Goal: Information Seeking & Learning: Learn about a topic

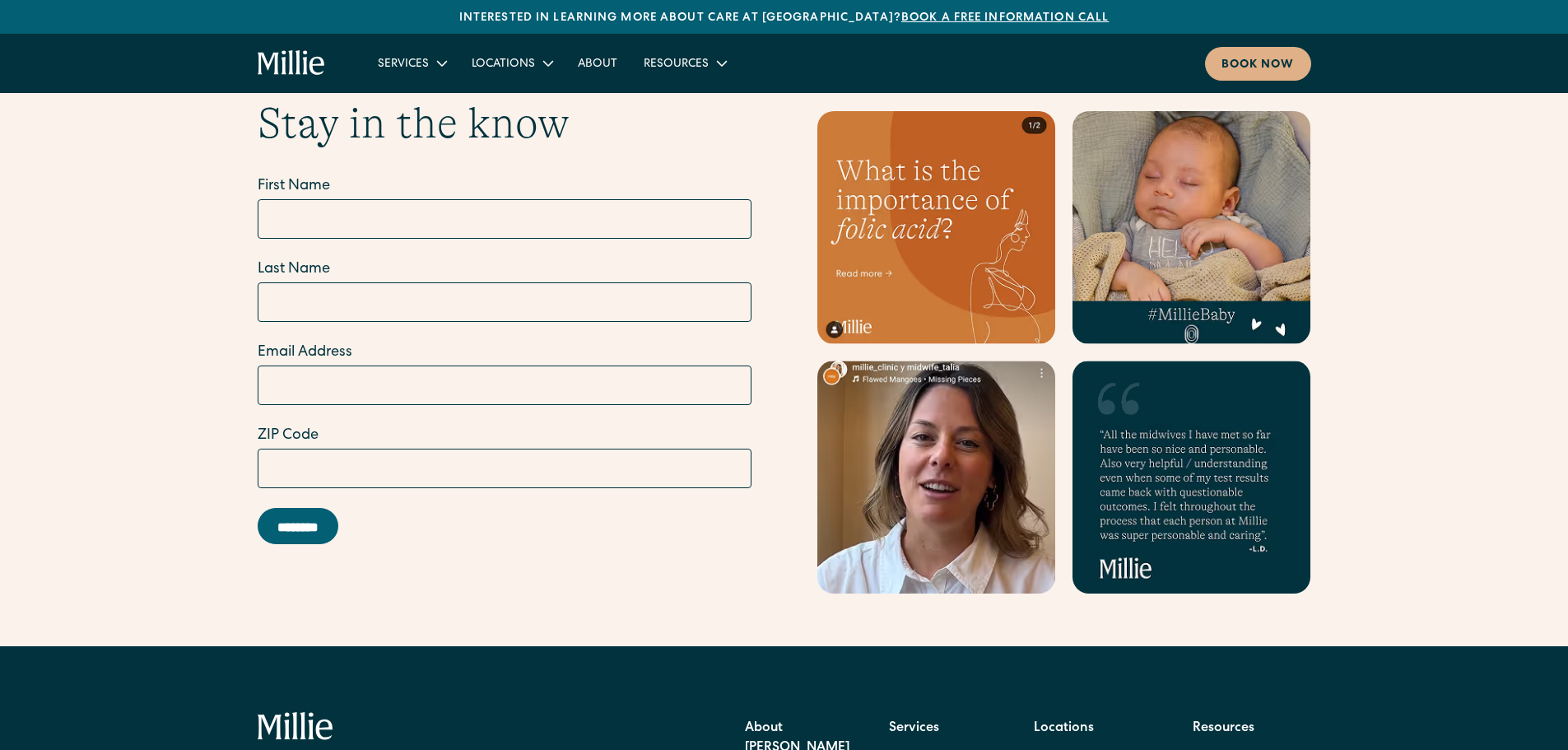
scroll to position [7267, 0]
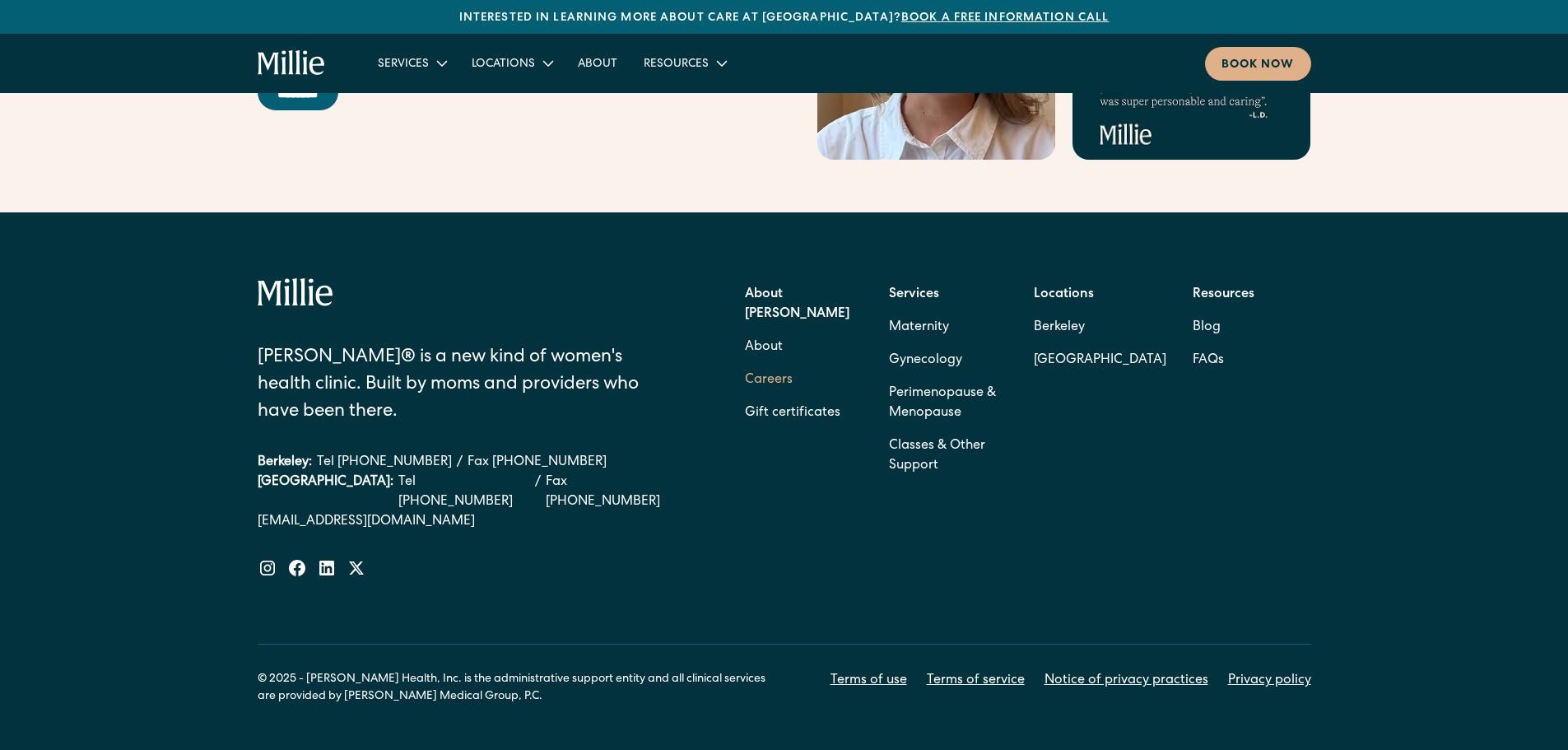
click at [766, 364] on link "Careers" at bounding box center [768, 380] width 47 height 33
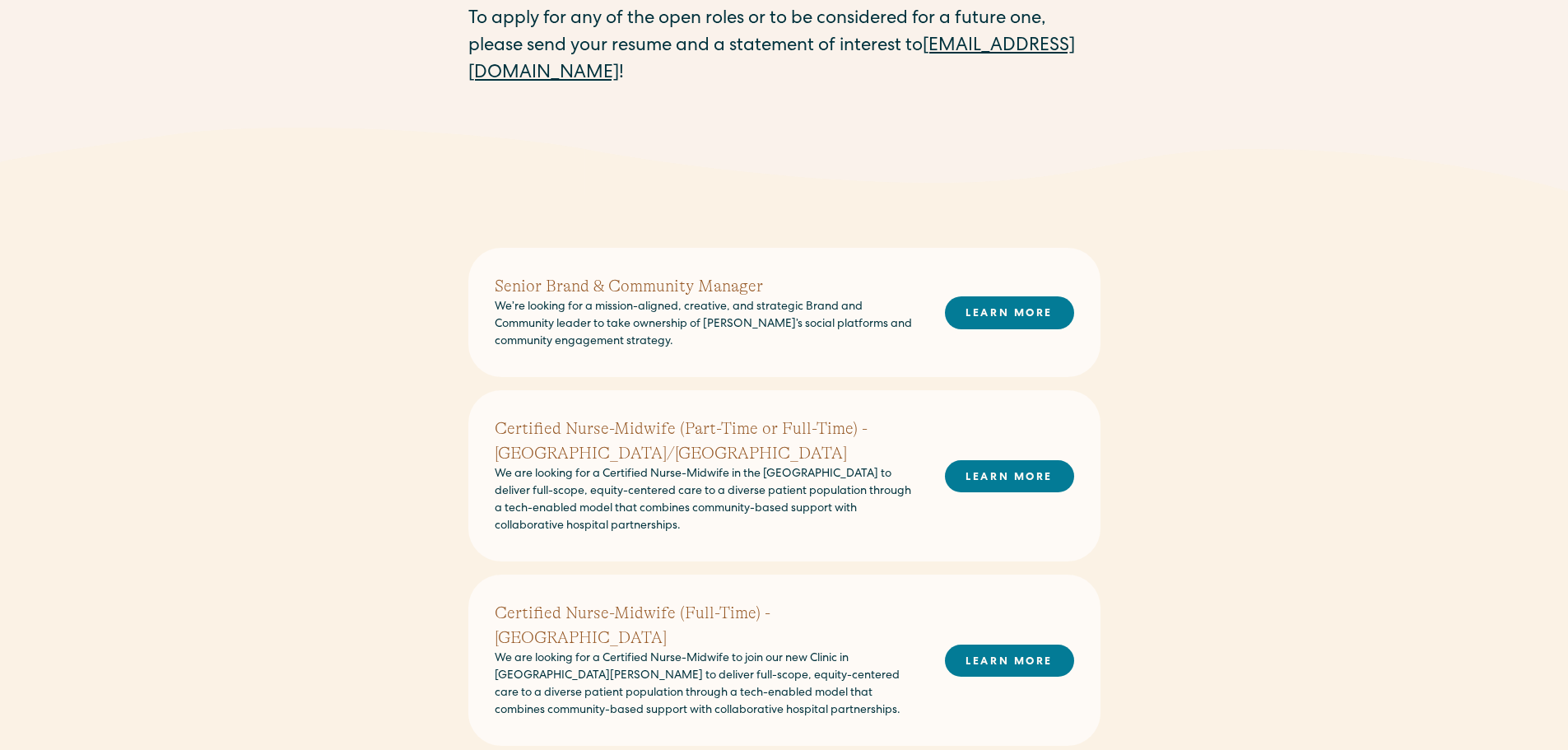
scroll to position [329, 0]
click at [1008, 303] on link "LEARN MORE" at bounding box center [1009, 312] width 129 height 32
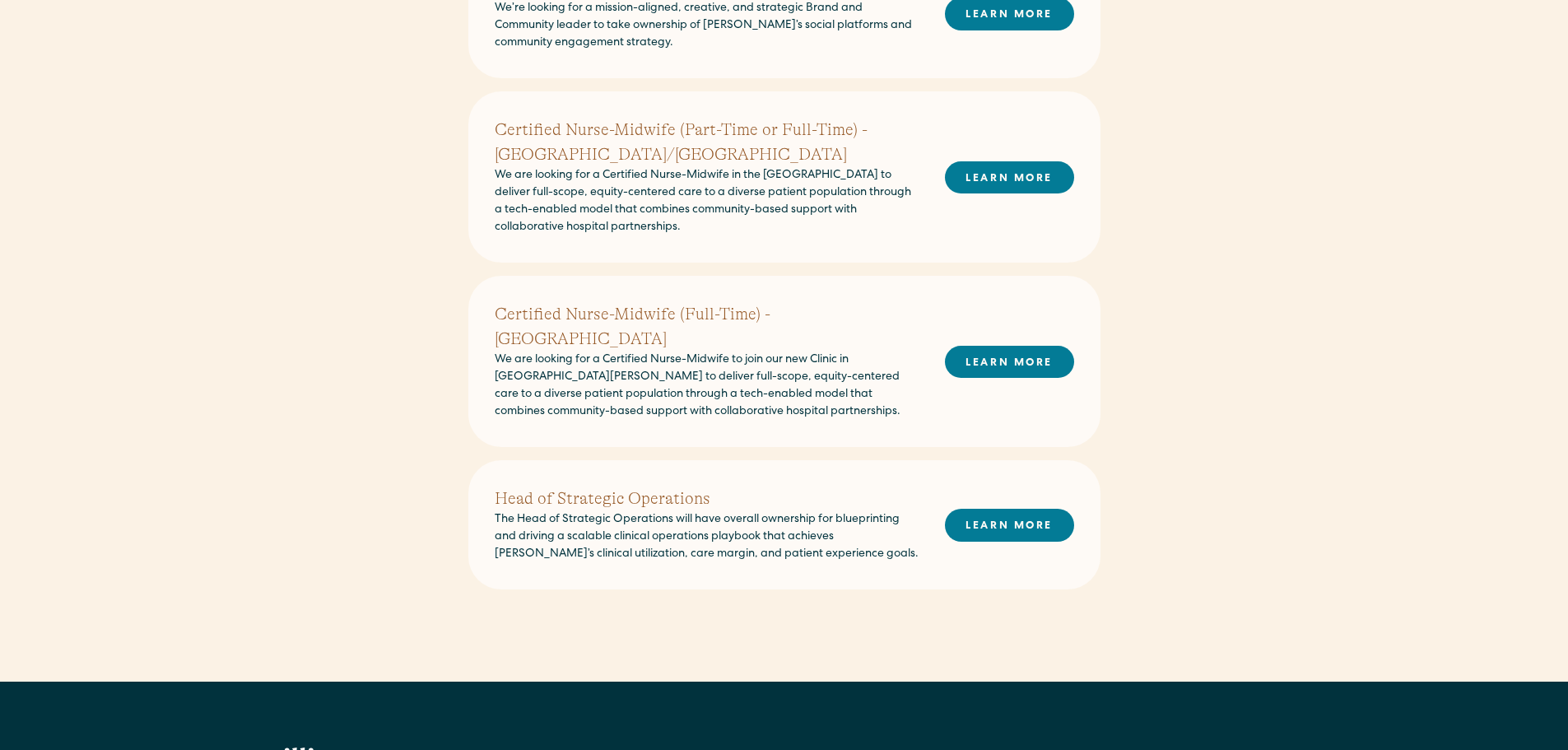
scroll to position [627, 0]
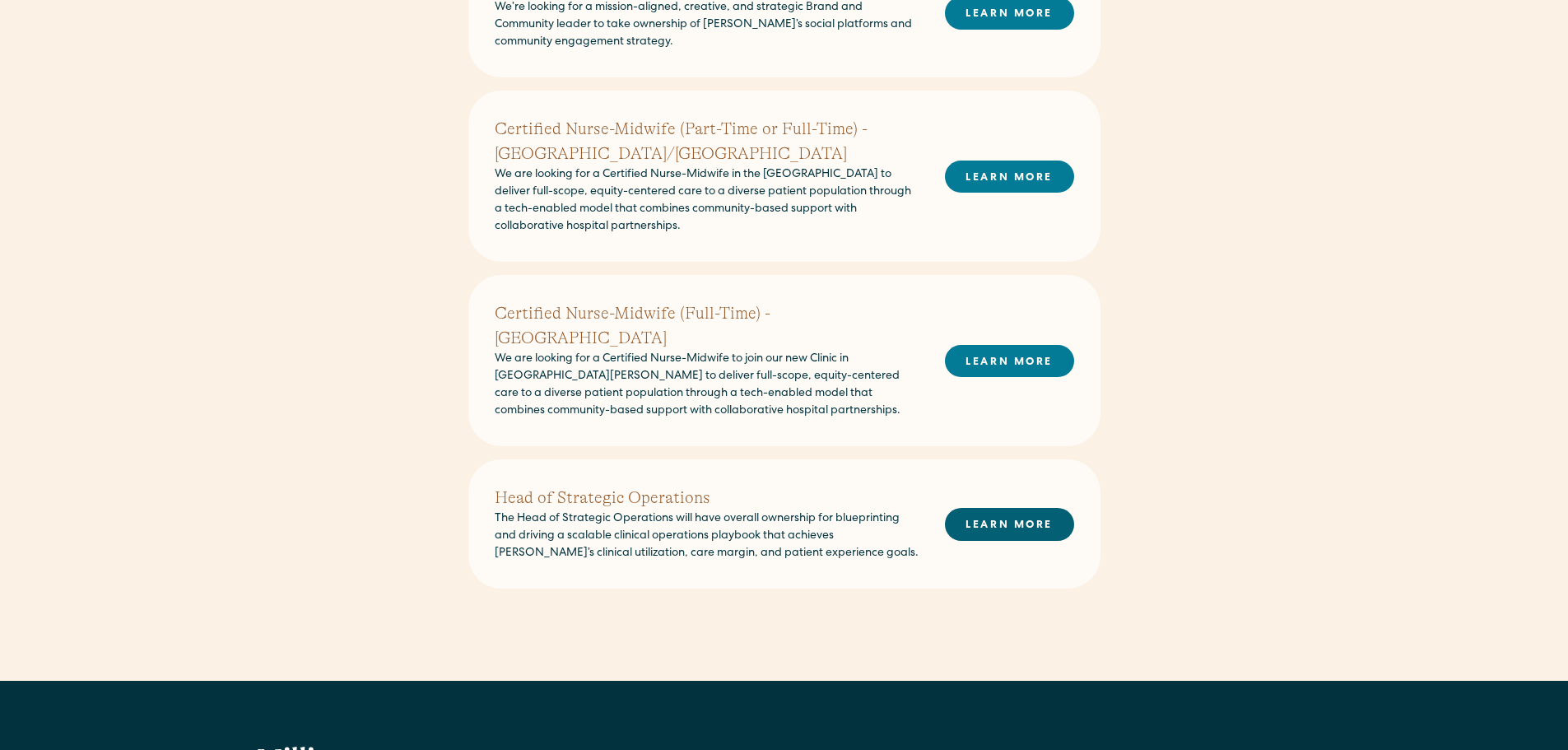
click at [997, 508] on link "LEARN MORE" at bounding box center [1009, 524] width 129 height 32
